Goal: Information Seeking & Learning: Compare options

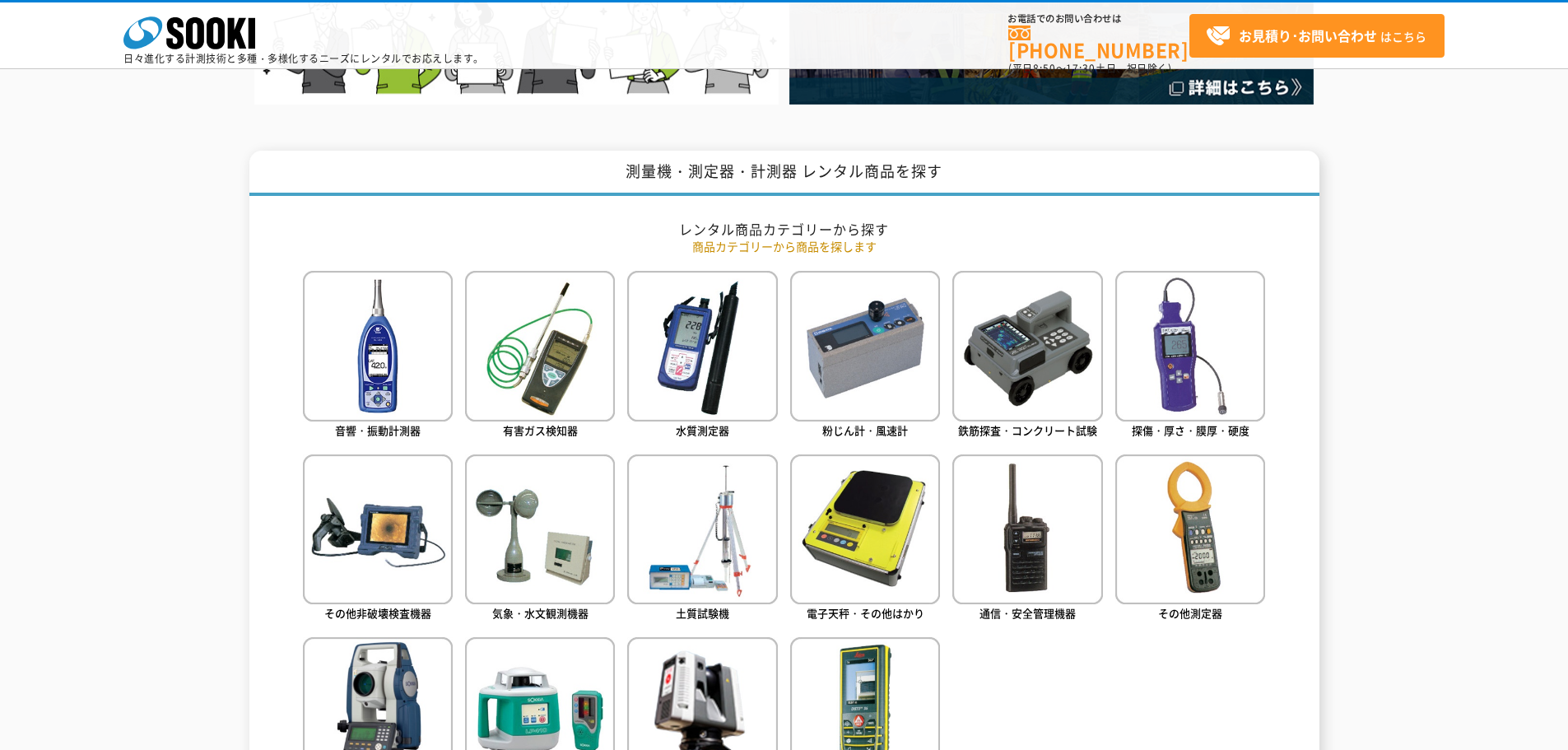
scroll to position [658, 0]
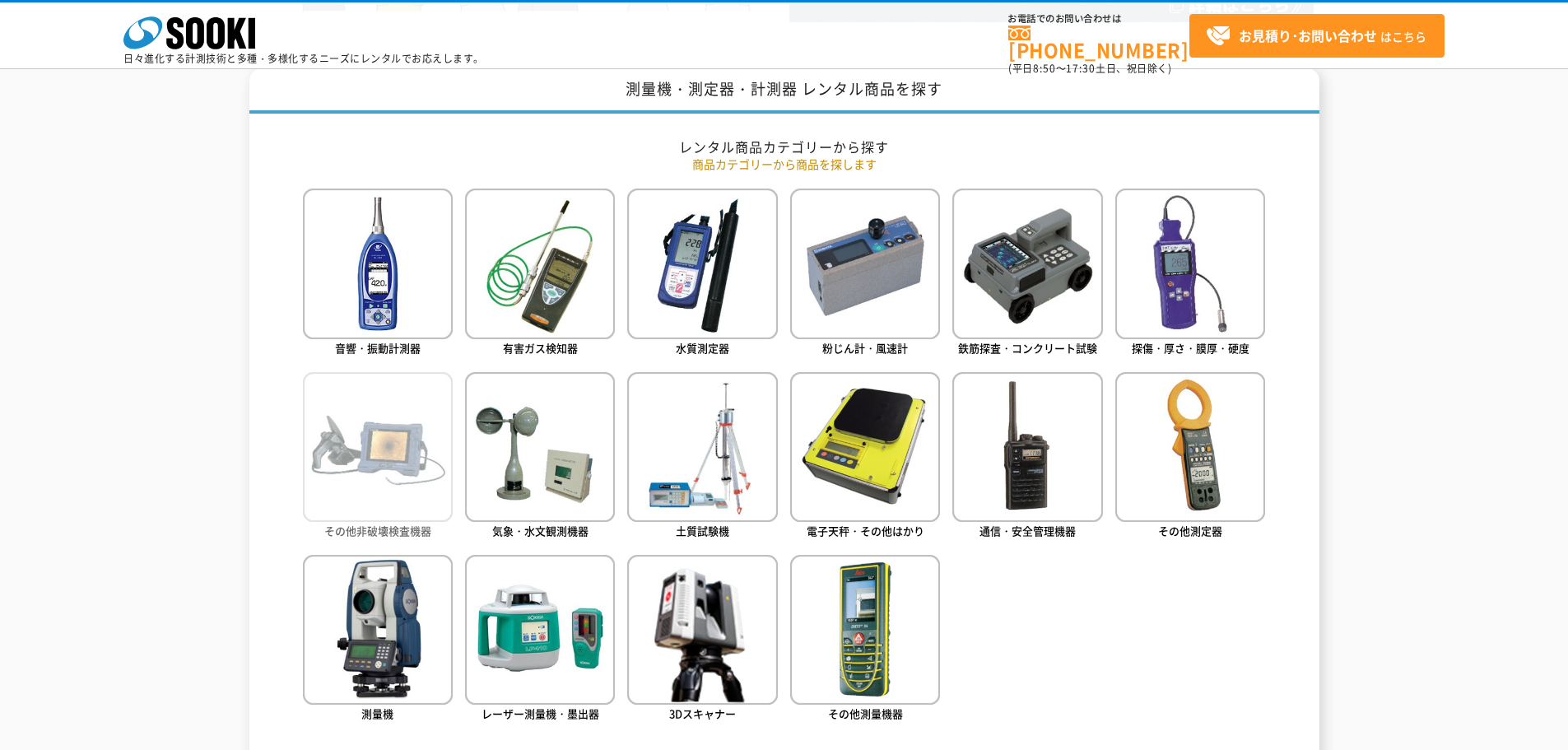
click at [425, 487] on img at bounding box center [377, 446] width 149 height 149
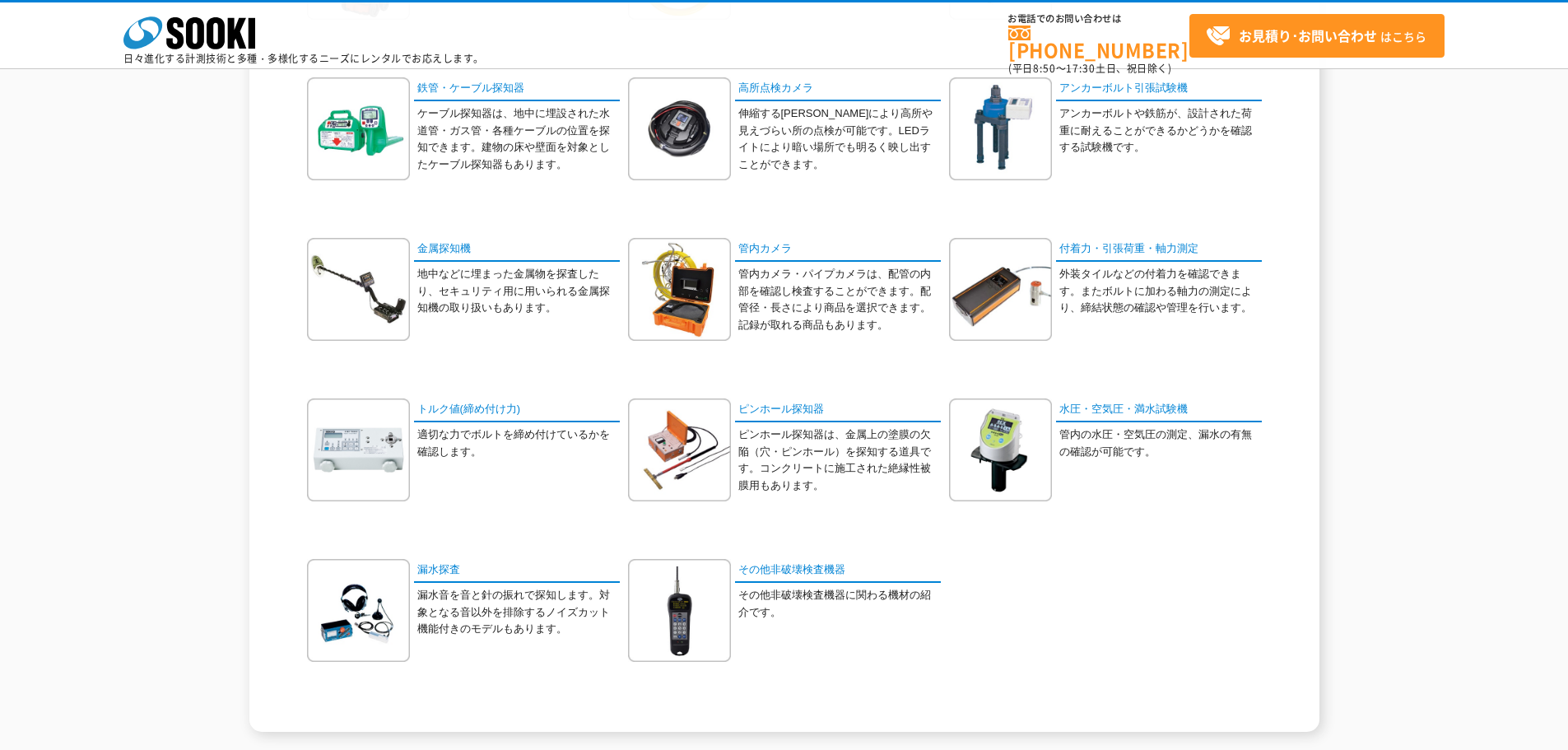
scroll to position [329, 0]
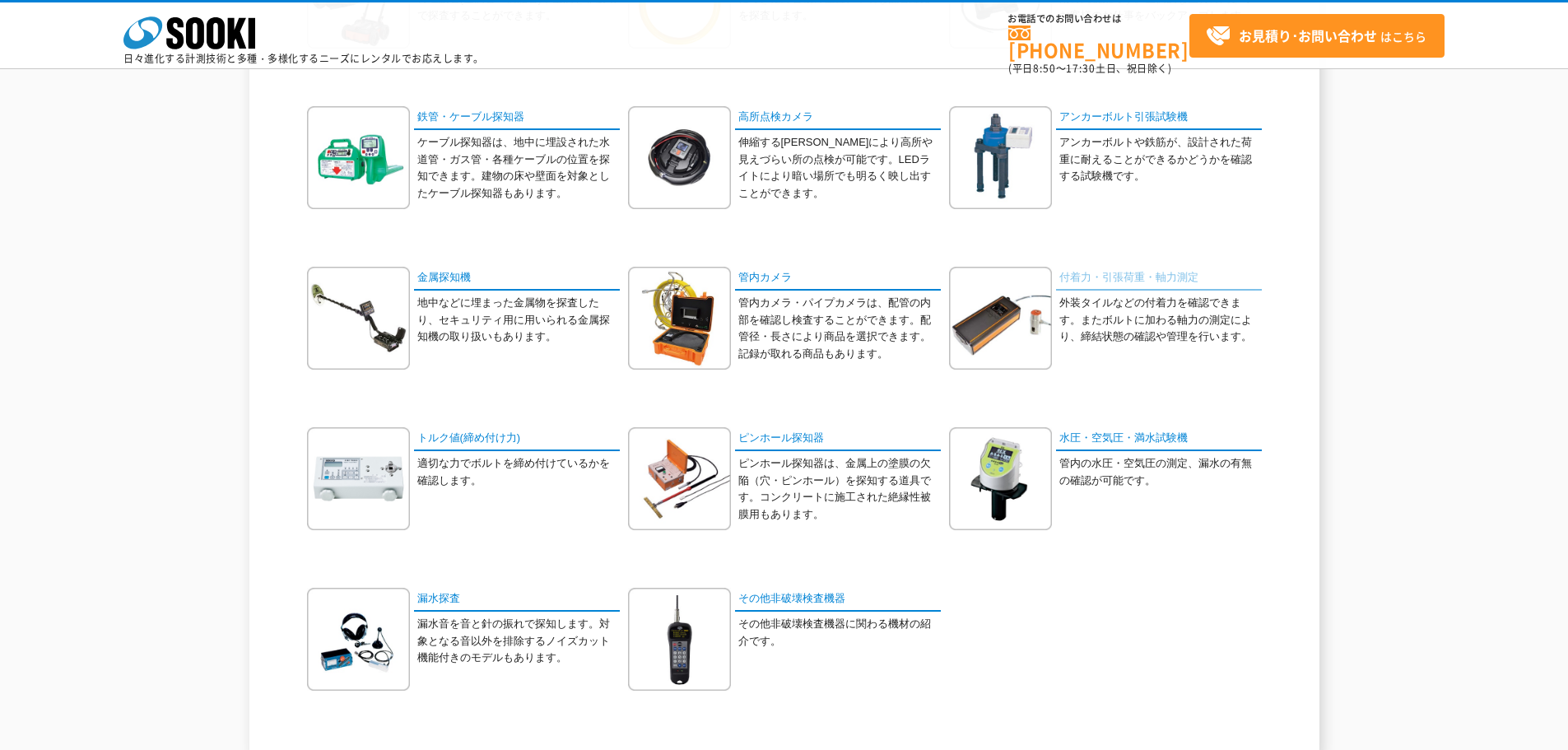
click at [1116, 279] on link "付着力・引張荷重・軸力測定" at bounding box center [1159, 278] width 206 height 24
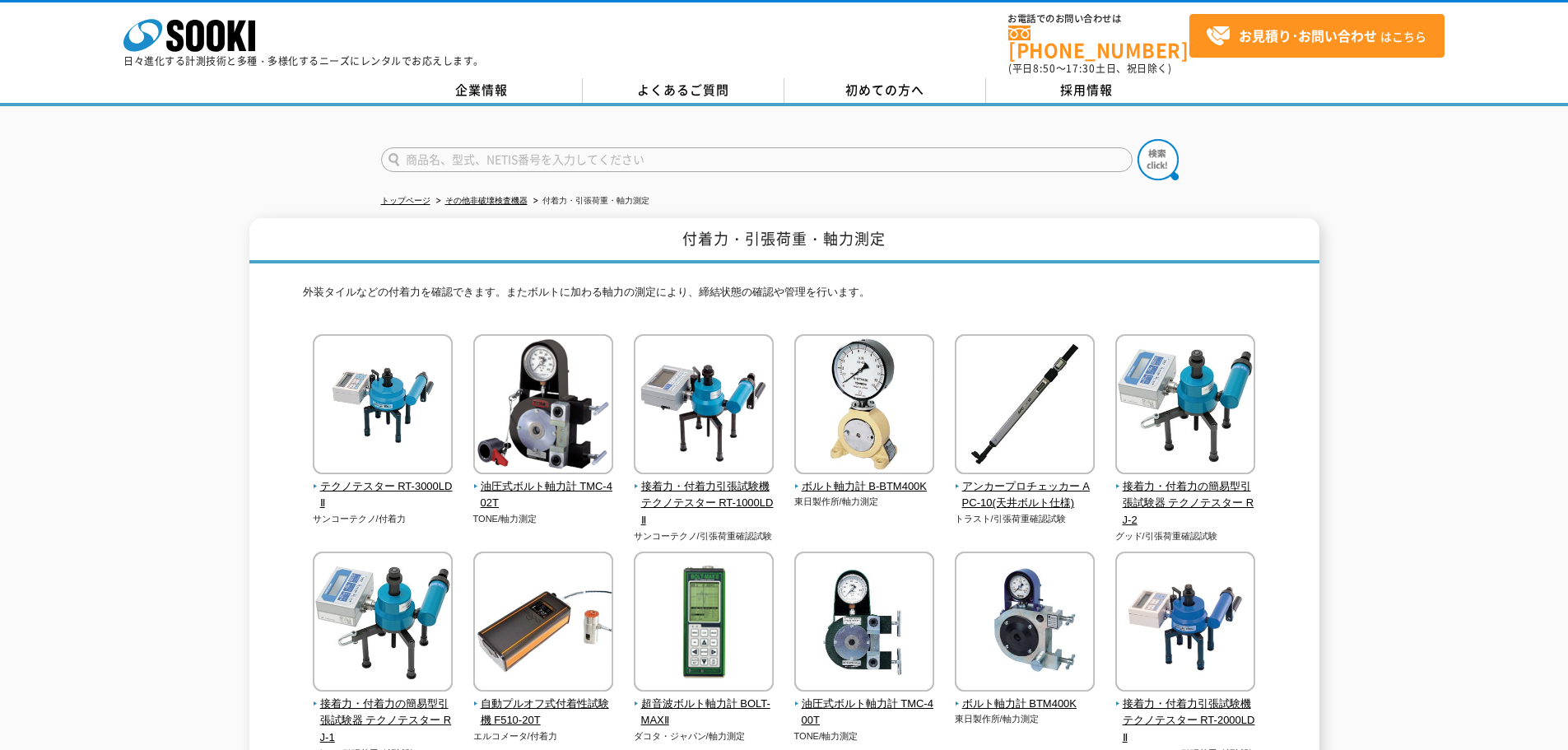
click at [587, 152] on input "text" at bounding box center [756, 159] width 751 height 25
type input "TR"
click at [1151, 148] on img at bounding box center [1158, 160] width 42 height 42
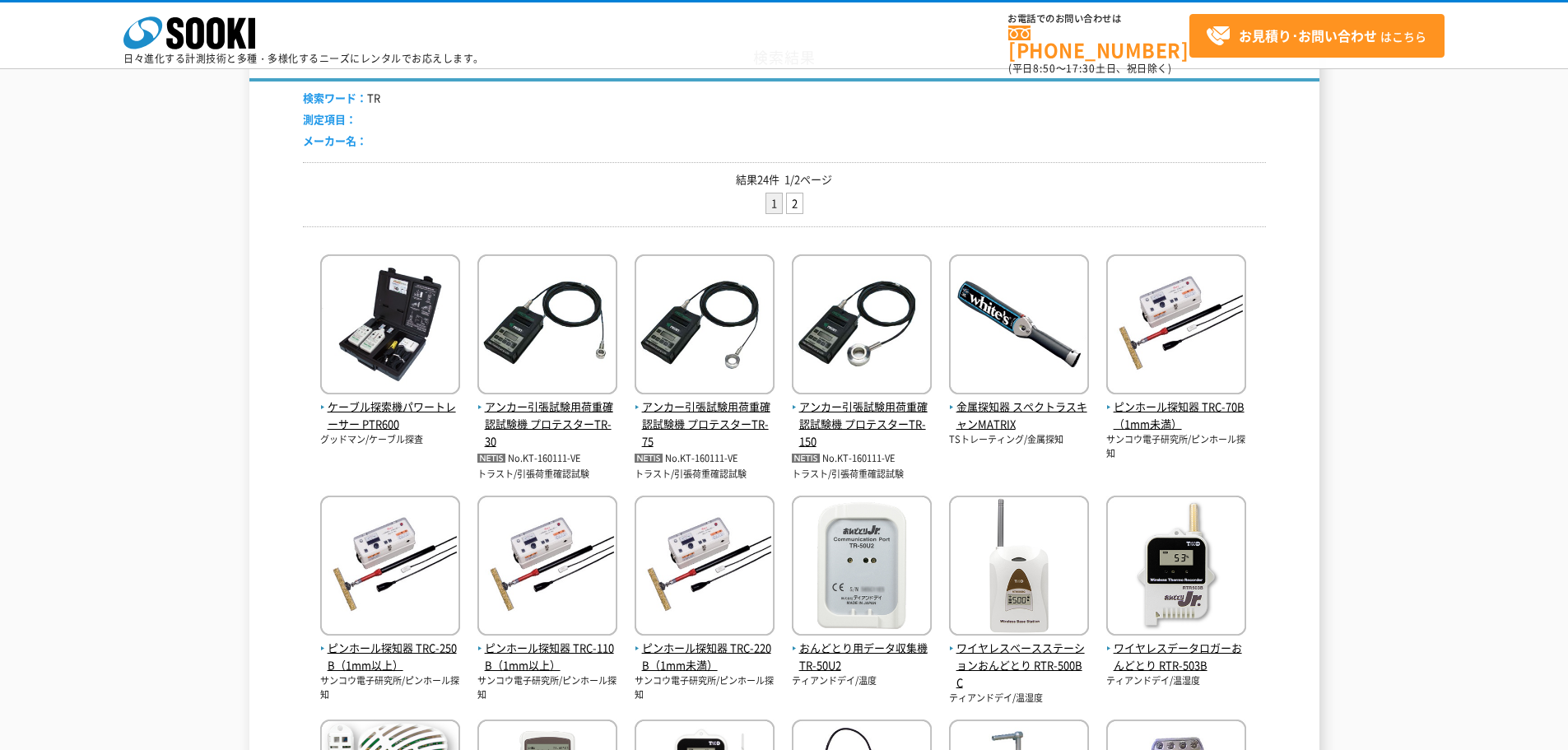
scroll to position [164, 0]
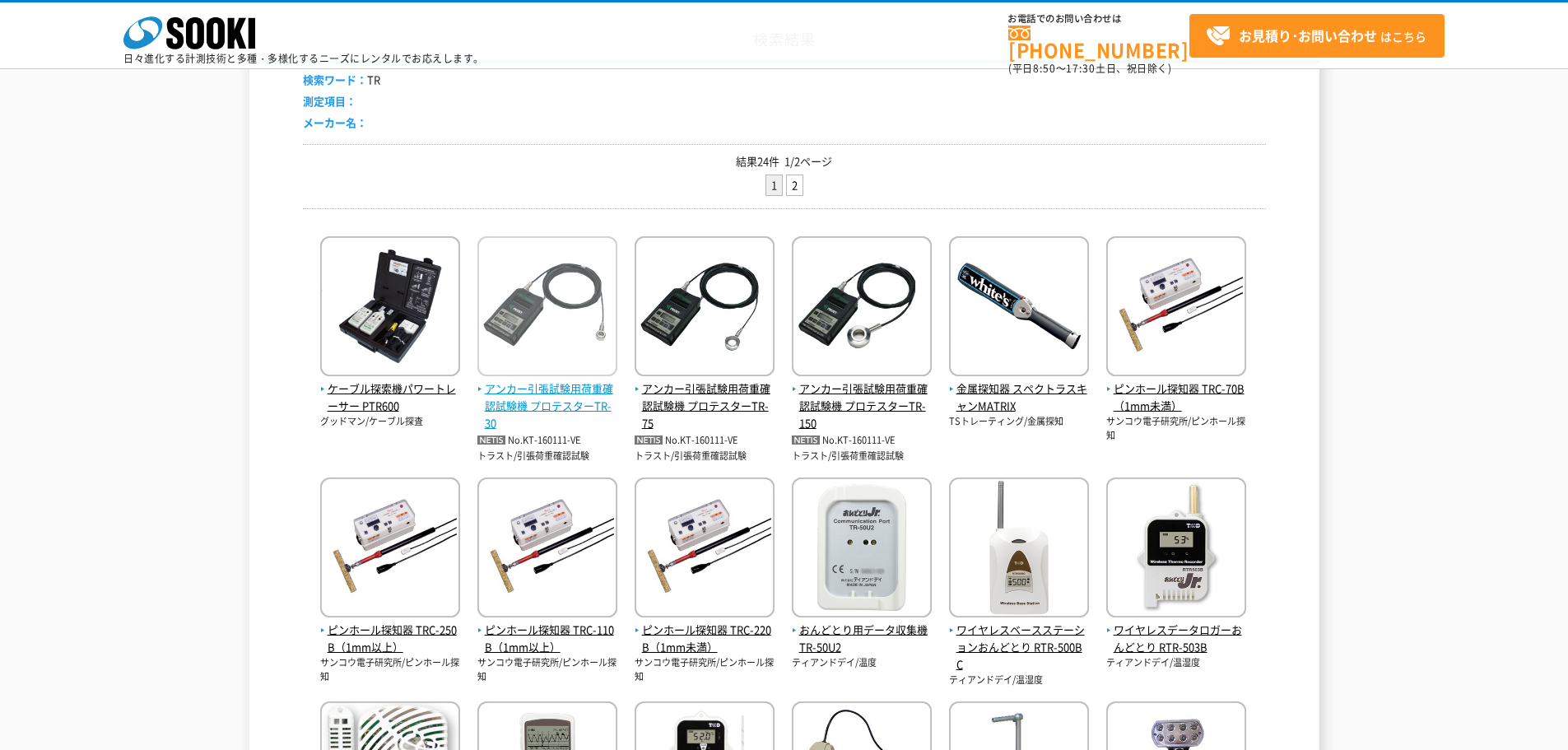
click at [558, 406] on span "アンカー引張試験用荷重確認試験機 プロテスターTR-30" at bounding box center [546, 406] width 140 height 51
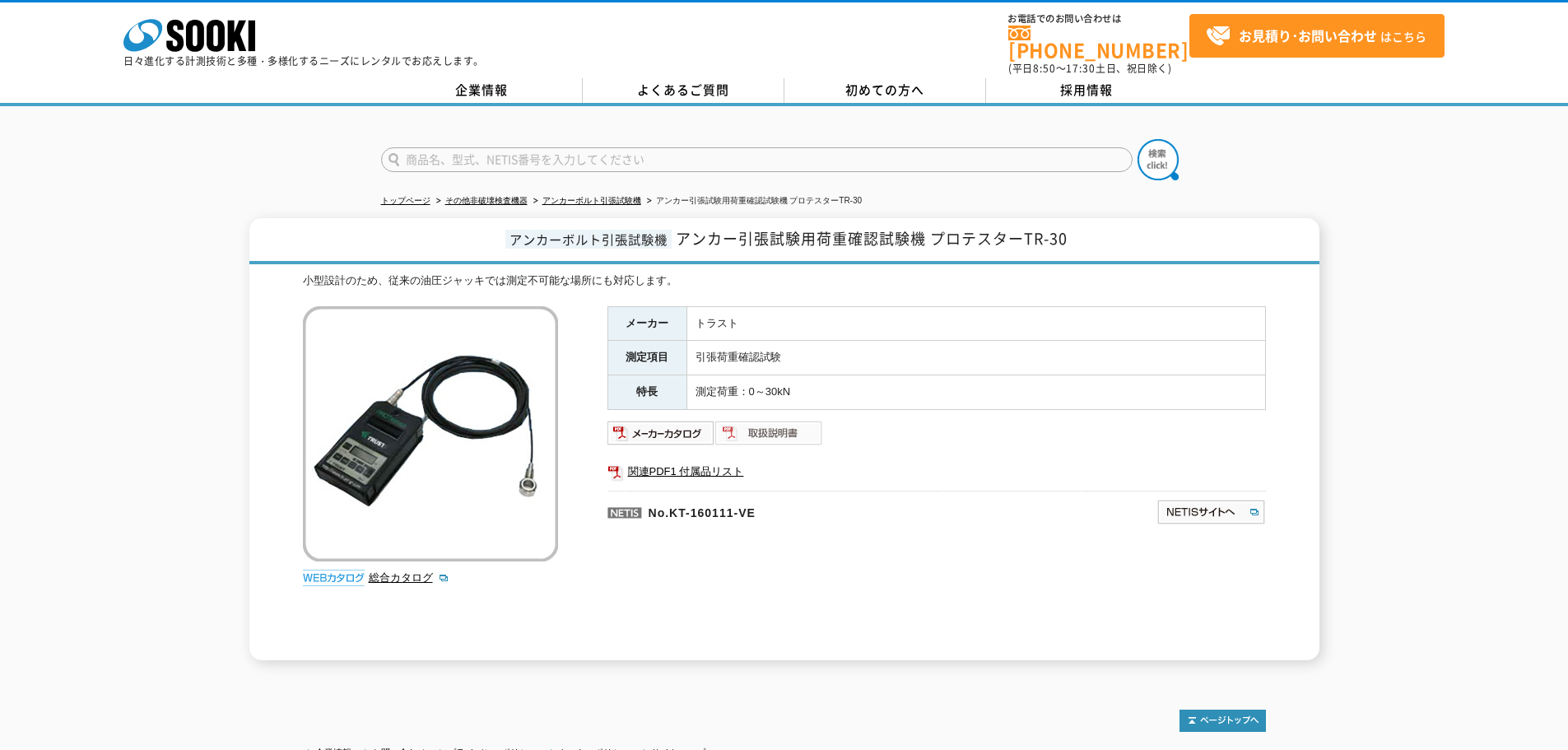
click at [748, 433] on img at bounding box center [769, 432] width 108 height 27
click at [735, 461] on link "関連PDF1 付属品リスト" at bounding box center [936, 472] width 658 height 22
click at [598, 196] on link "アンカーボルト引張試験機" at bounding box center [592, 200] width 99 height 9
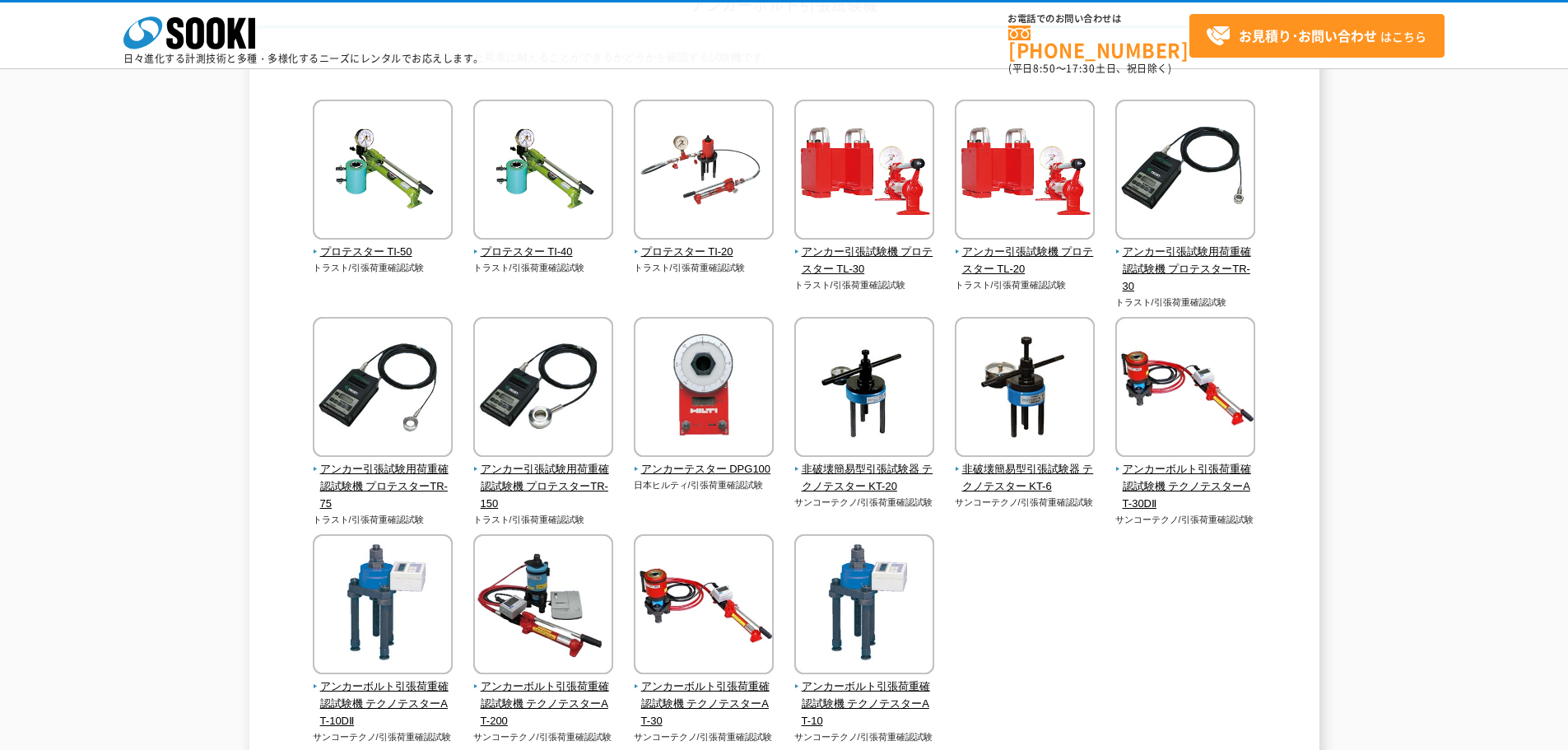
scroll to position [164, 0]
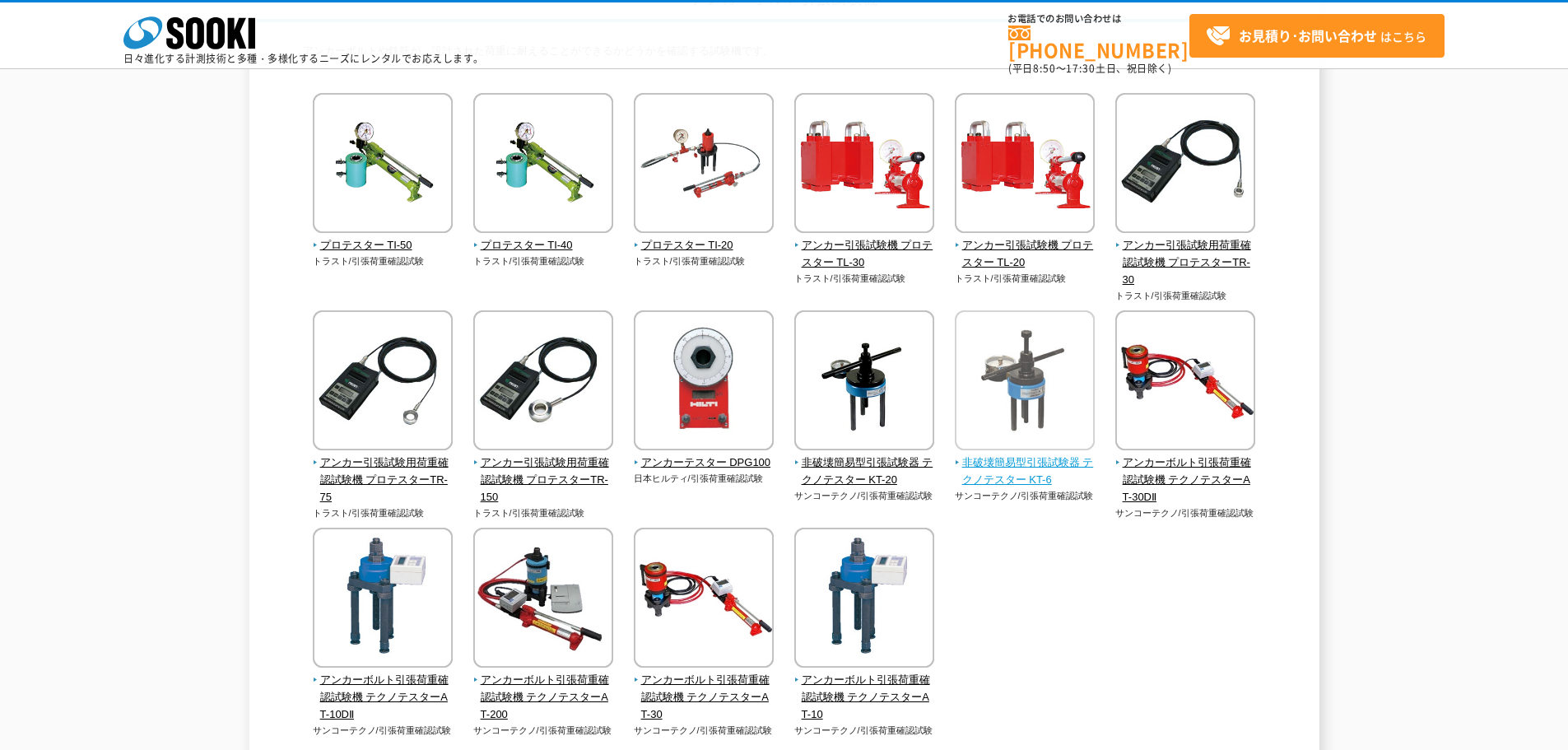
click at [1053, 471] on span "非破壊簡易型引張試験器 テクノテスター KT-6" at bounding box center [1026, 471] width 141 height 35
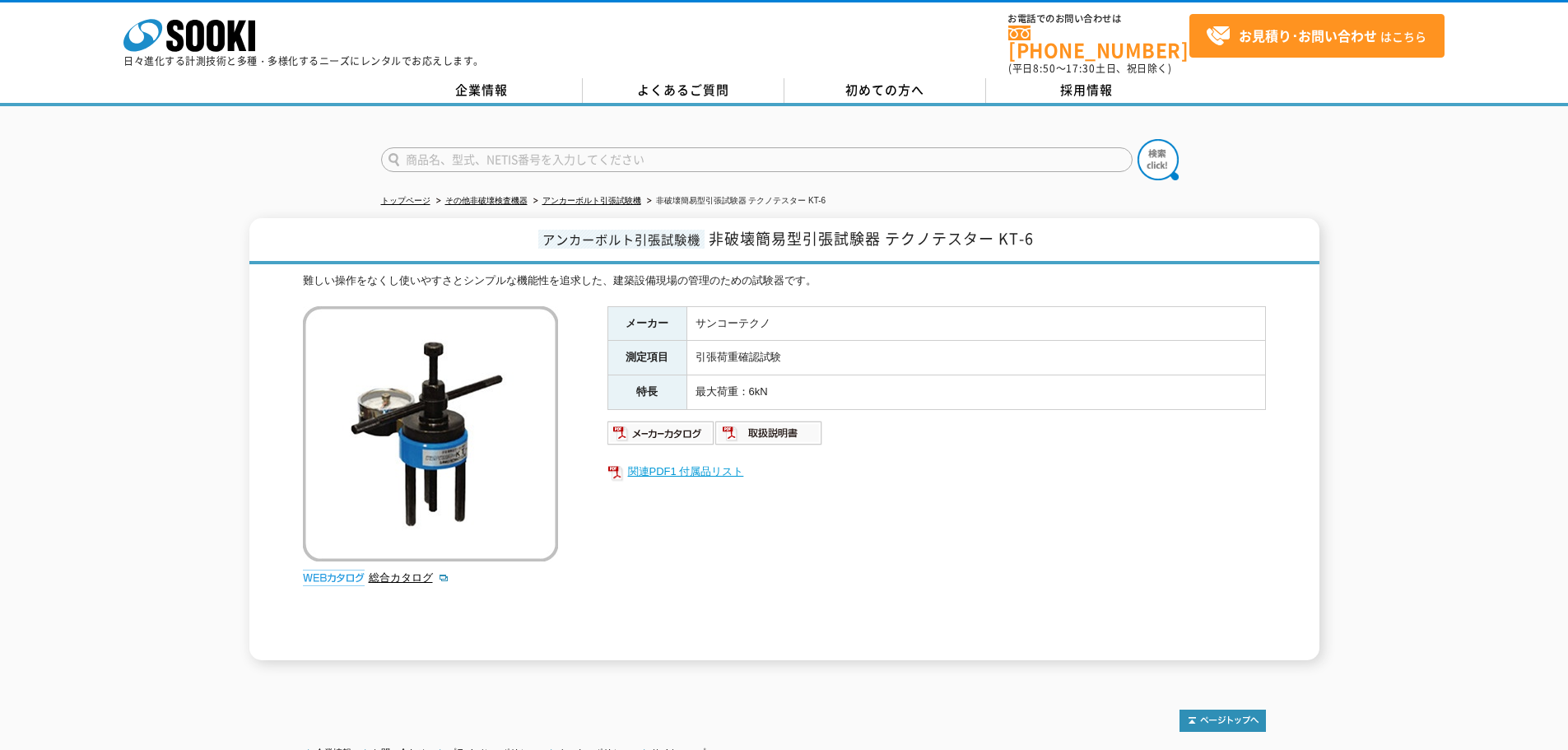
click at [725, 461] on link "関連PDF1 付属品リスト" at bounding box center [936, 472] width 658 height 22
